Goal: Task Accomplishment & Management: Manage account settings

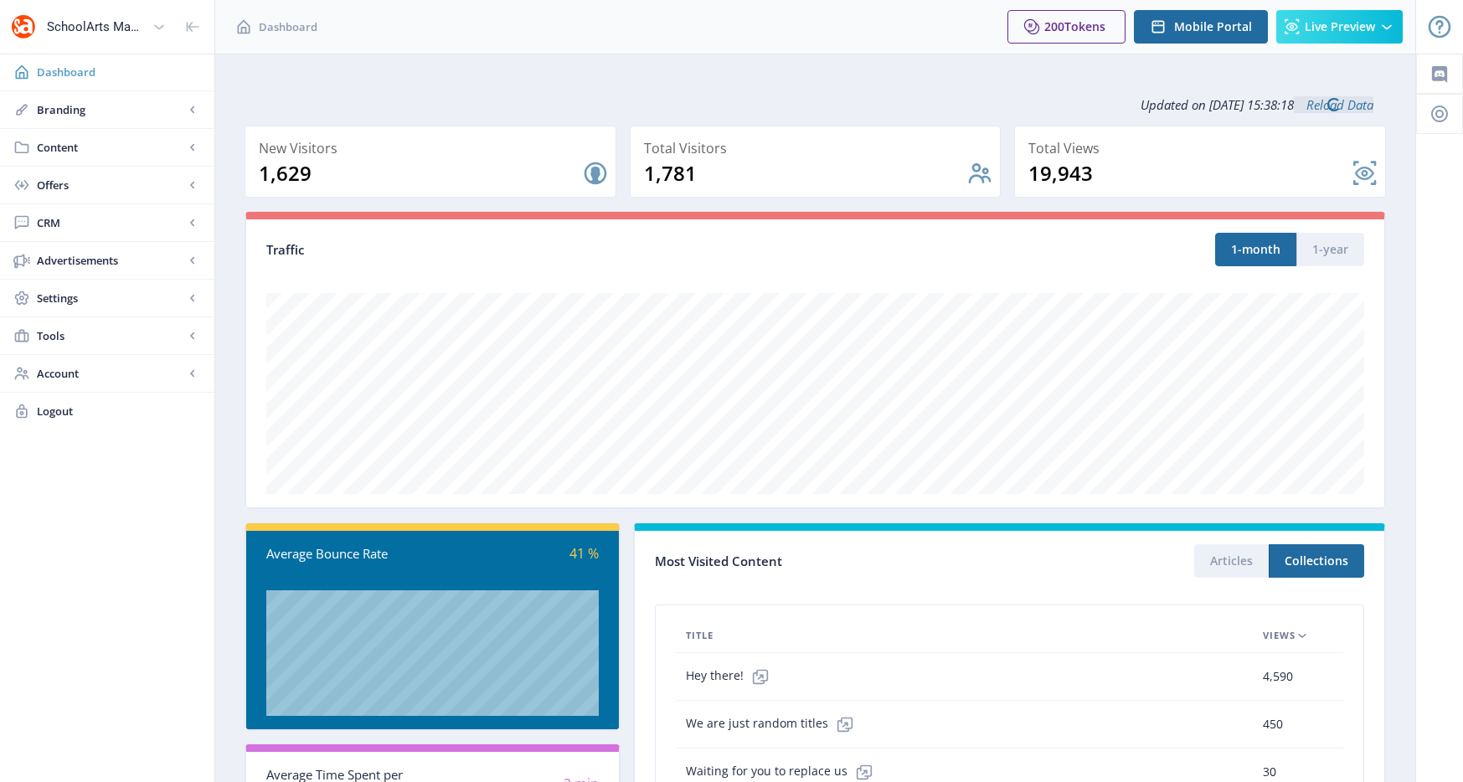
click at [96, 69] on span "Dashboard" at bounding box center [119, 72] width 164 height 17
click at [81, 113] on span "Branding" at bounding box center [110, 109] width 147 height 17
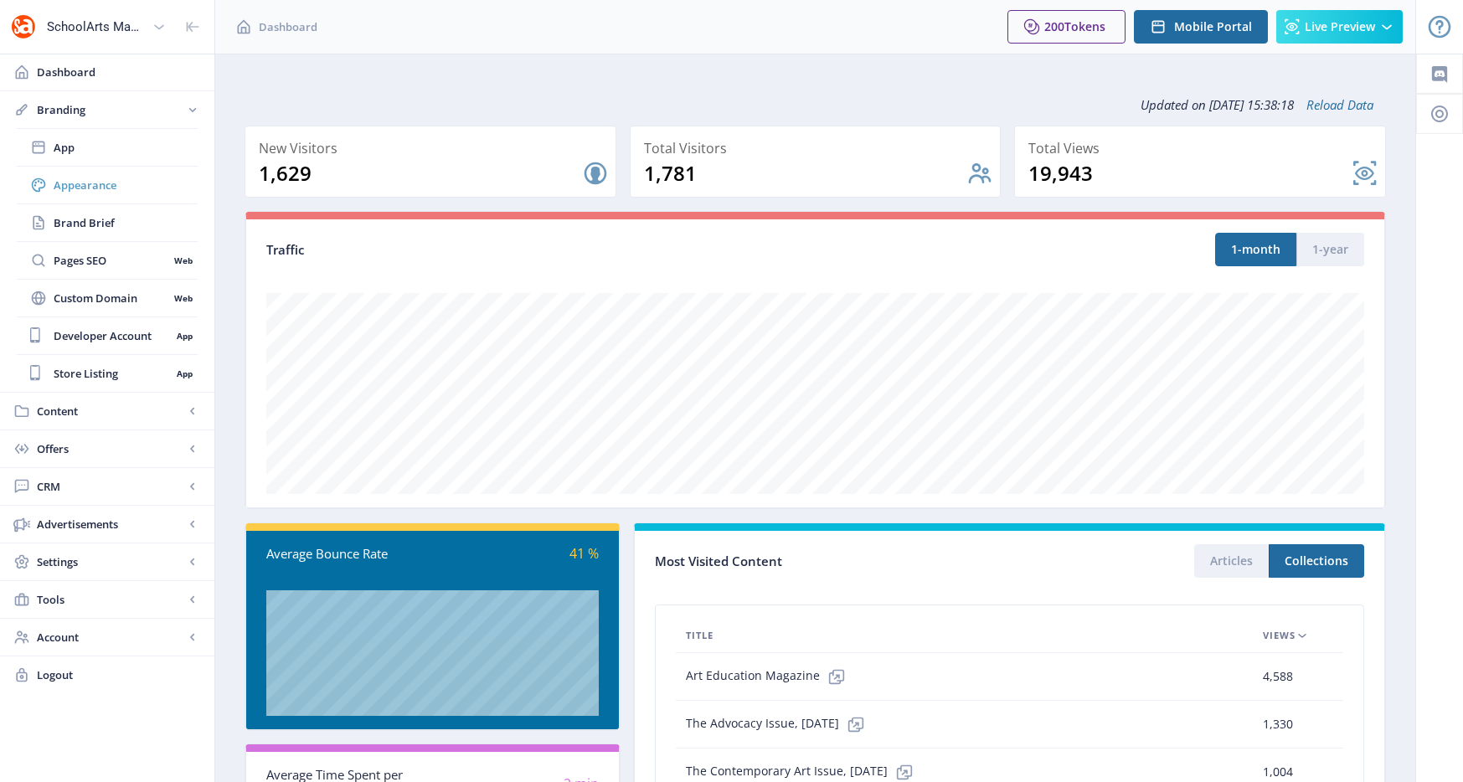
click at [80, 179] on span "Appearance" at bounding box center [126, 185] width 144 height 17
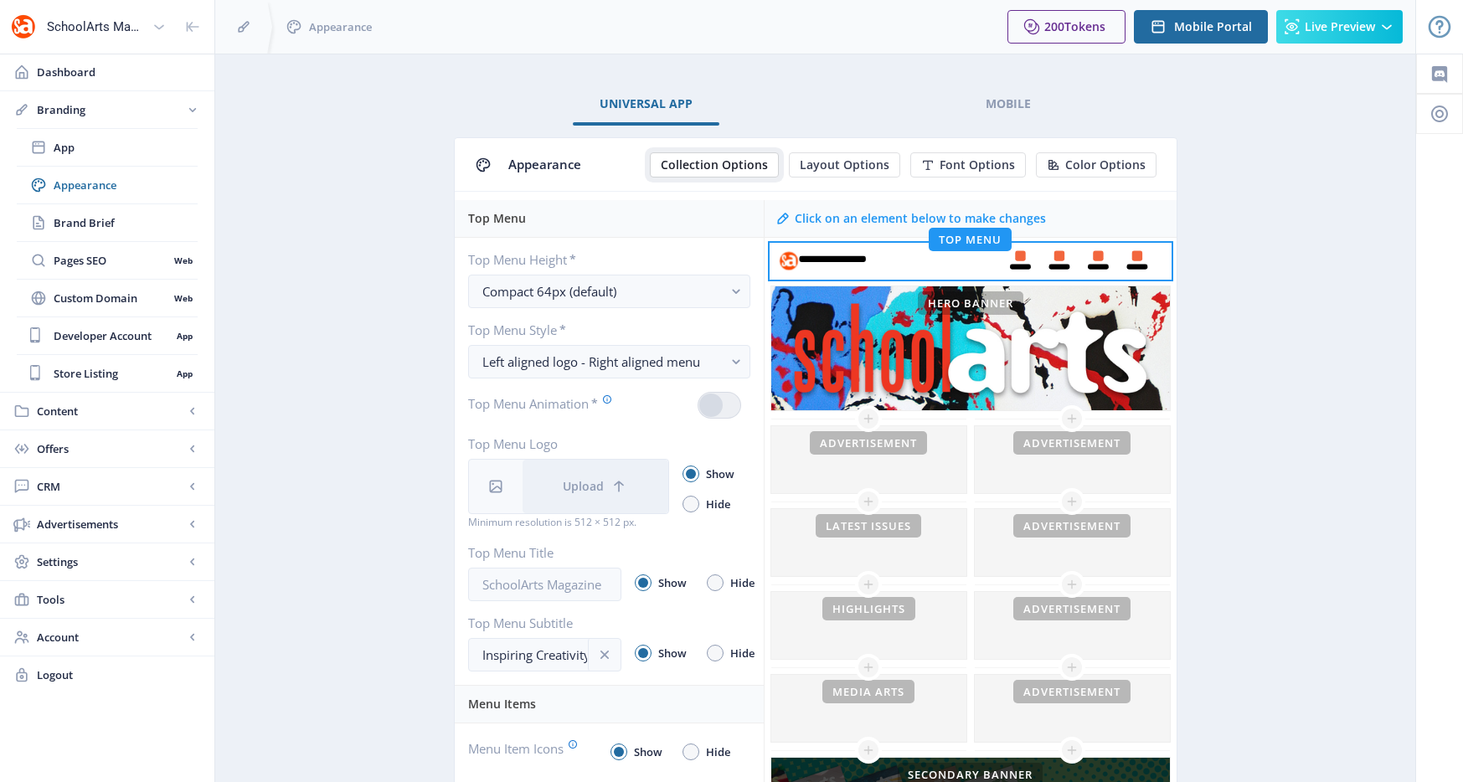
click at [729, 169] on span "Collection Options" at bounding box center [714, 164] width 107 height 13
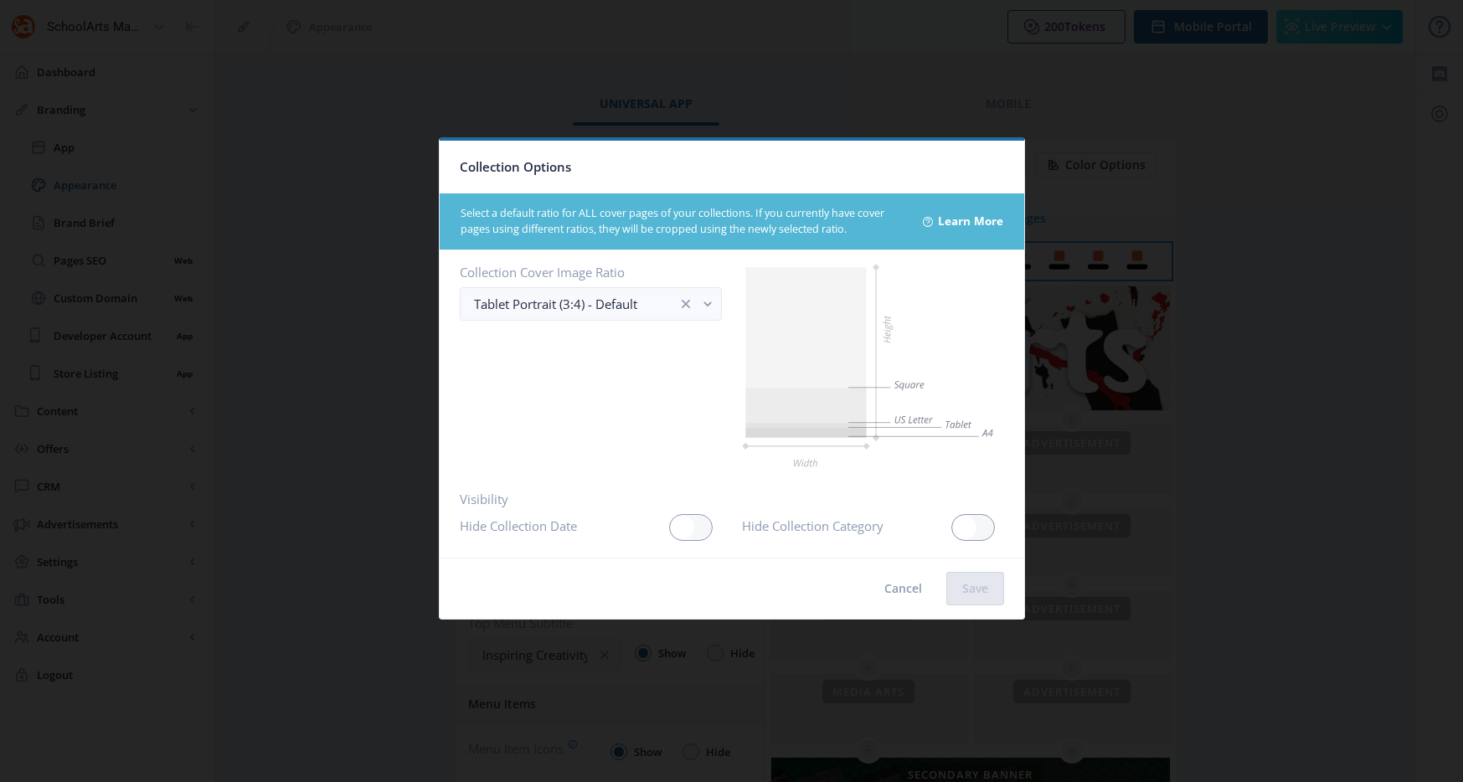
click at [1090, 183] on div at bounding box center [731, 391] width 1463 height 782
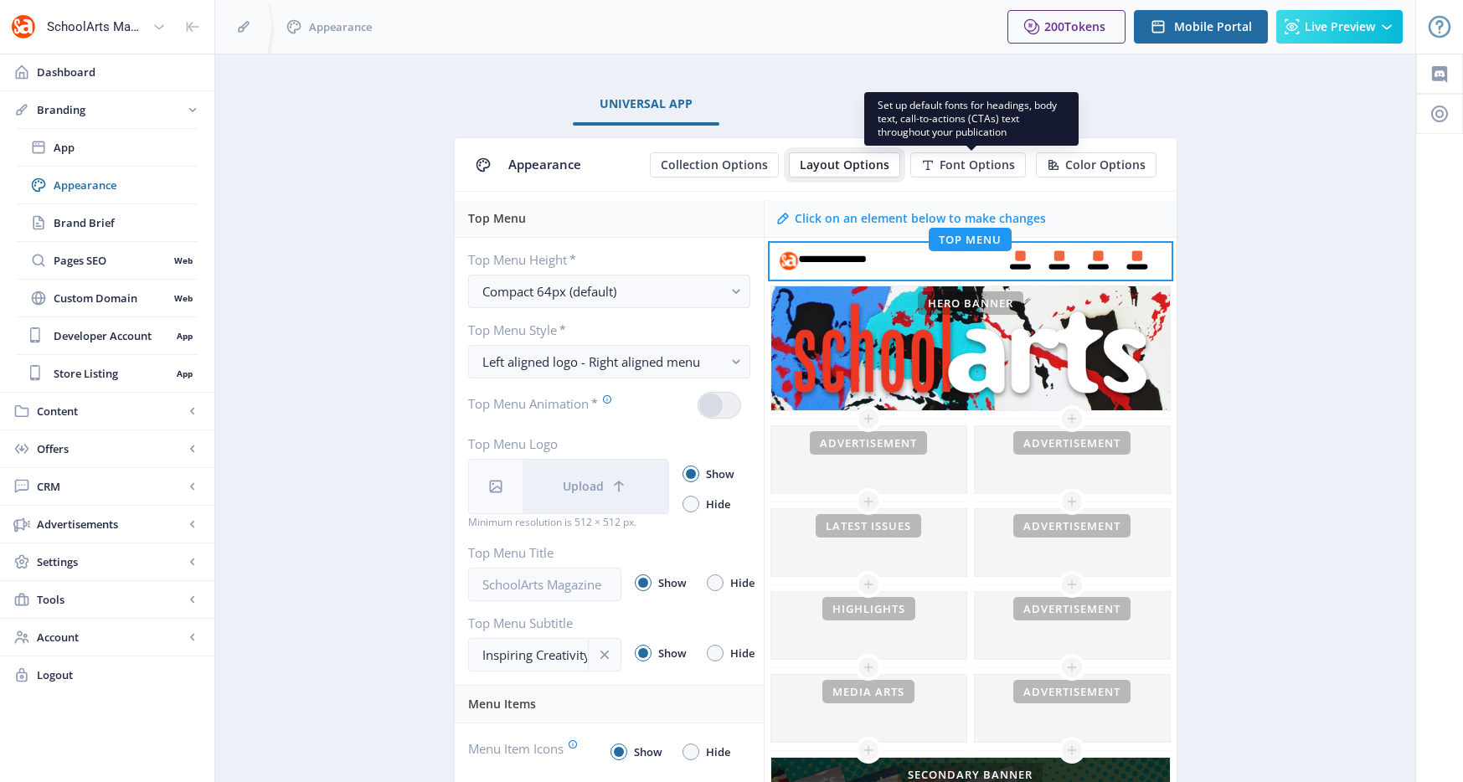
click at [830, 167] on span "Layout Options" at bounding box center [845, 164] width 90 height 13
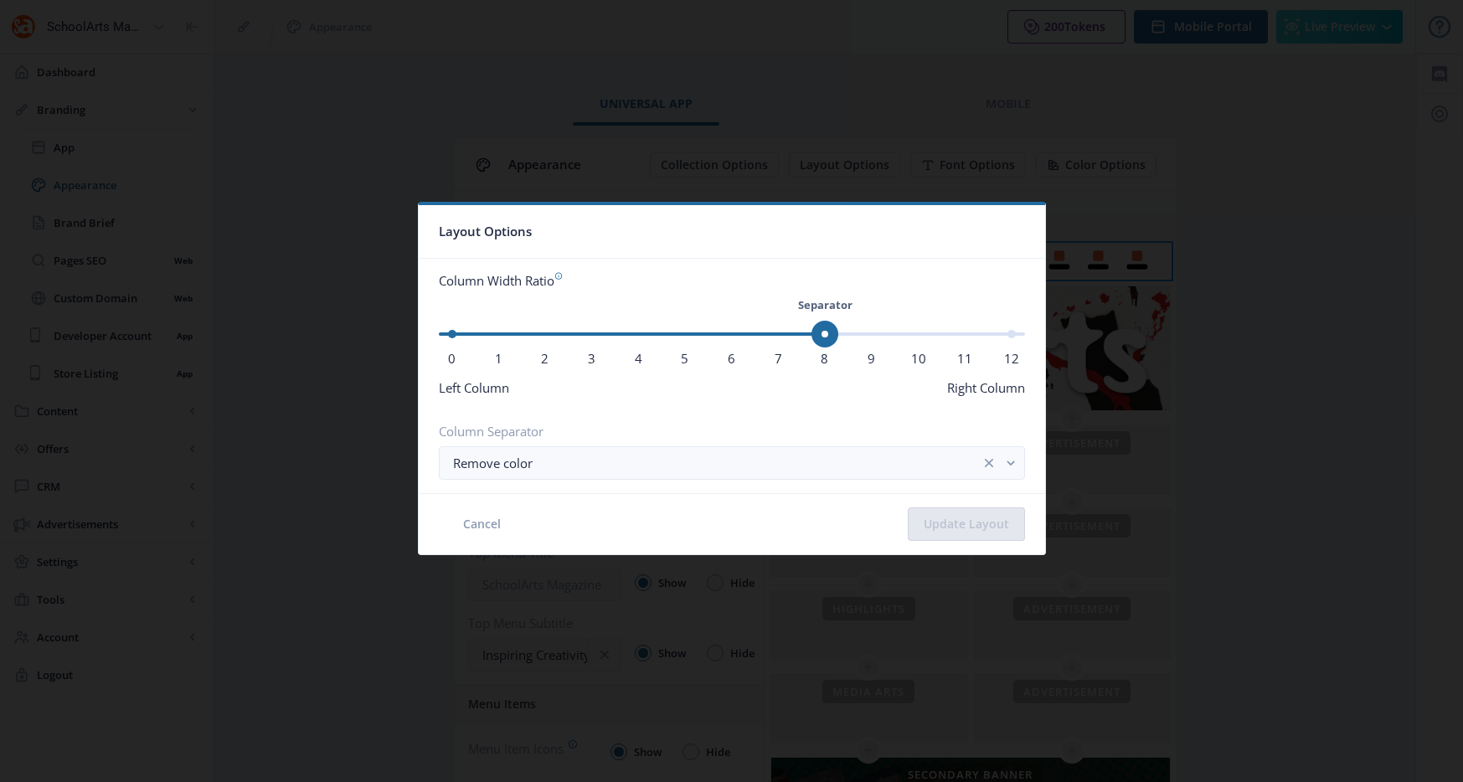
click at [1163, 252] on div at bounding box center [731, 391] width 1463 height 782
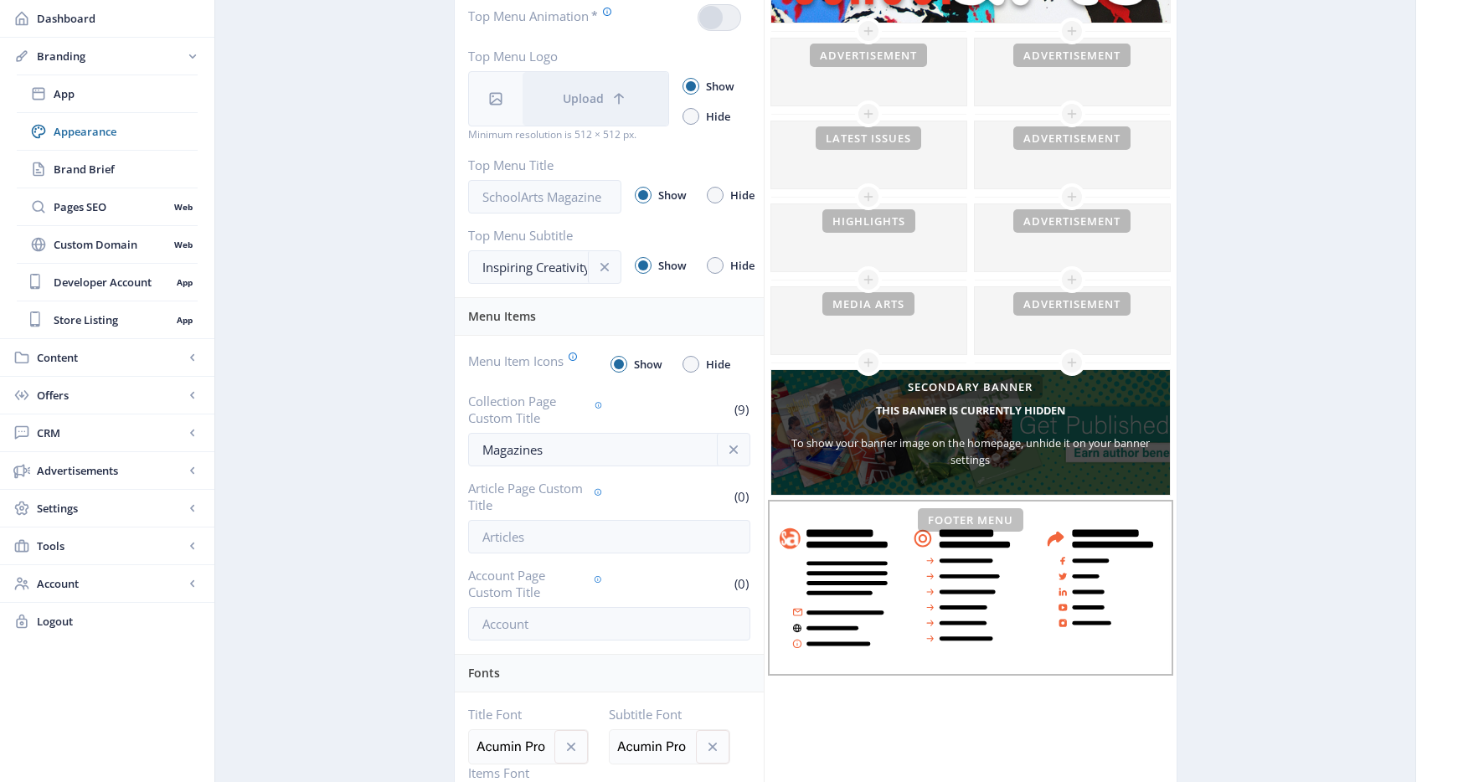
scroll to position [571, 0]
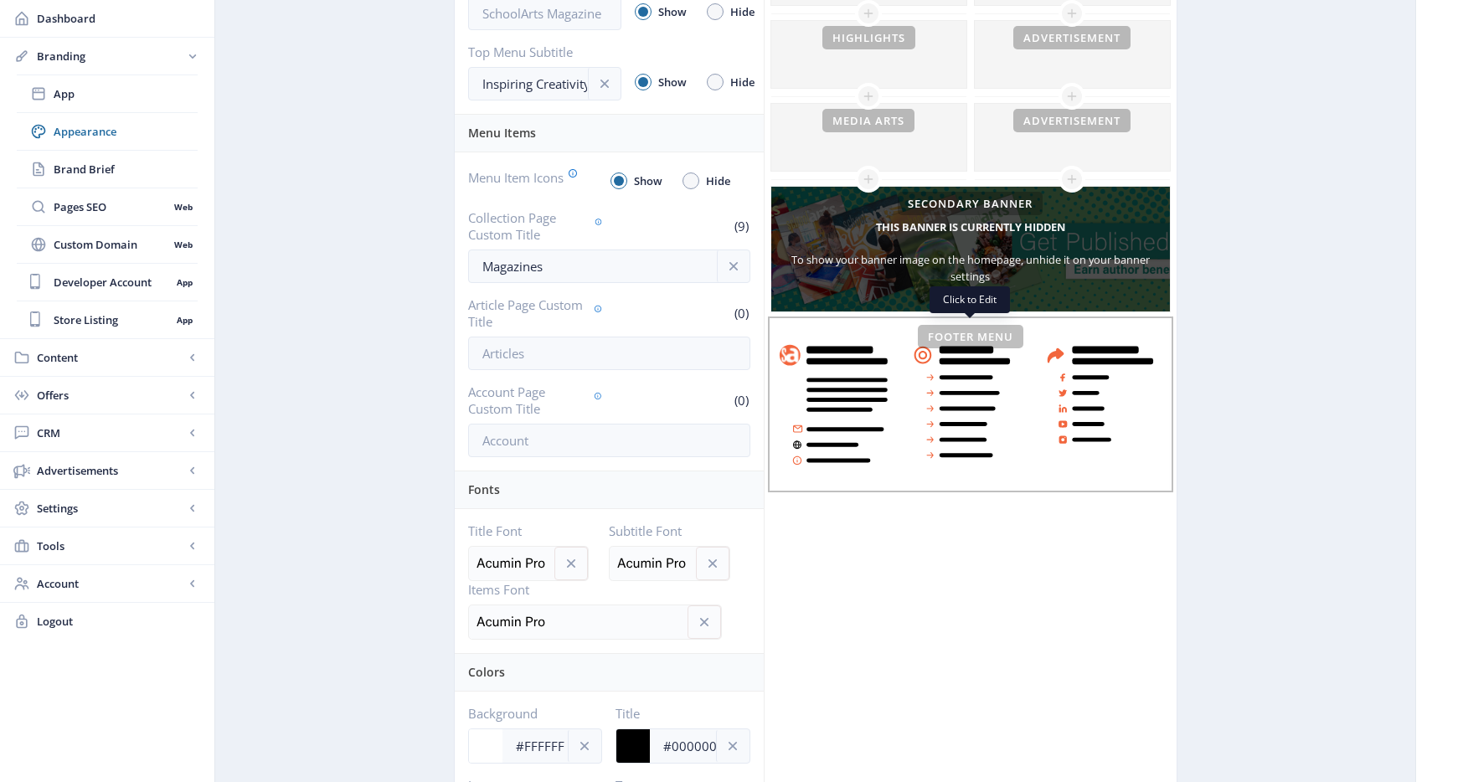
click at [1071, 374] on rect at bounding box center [970, 404] width 399 height 169
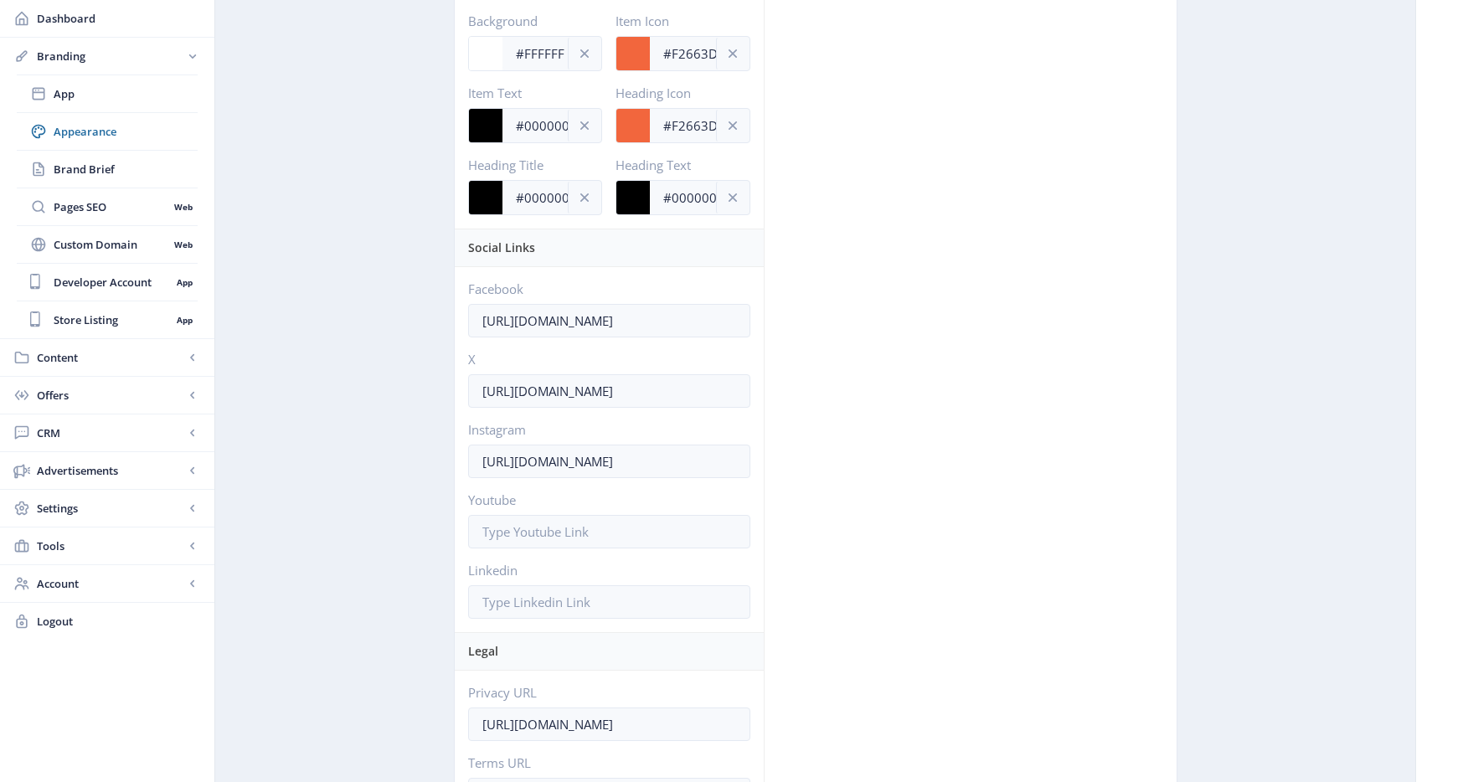
scroll to position [1753, 0]
